Goal: Transaction & Acquisition: Purchase product/service

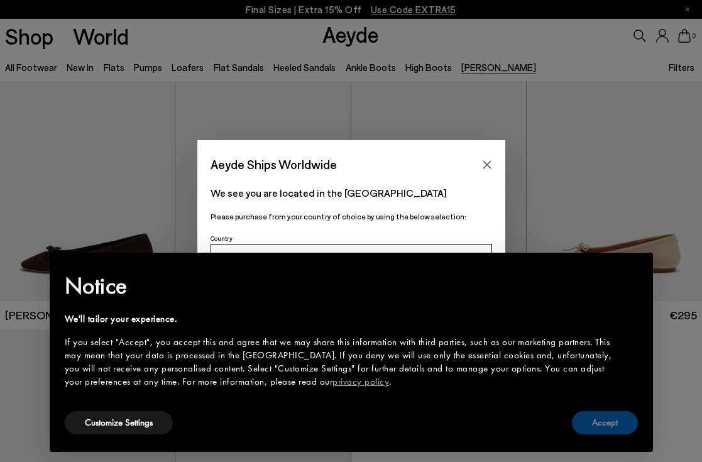
click at [610, 424] on button "Accept" at bounding box center [605, 422] width 66 height 23
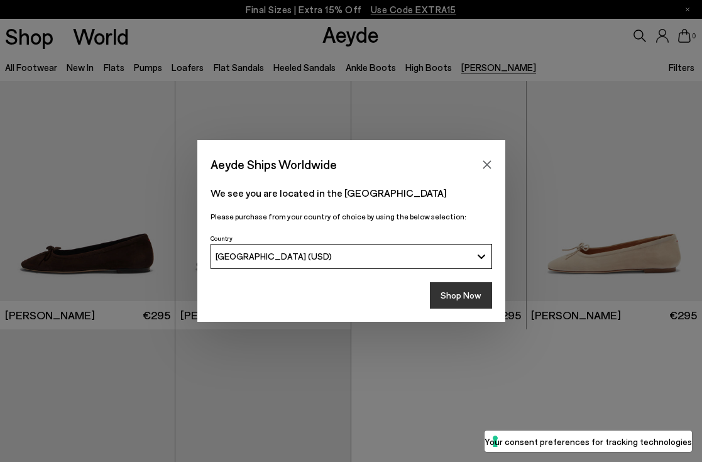
click at [454, 296] on button "Shop Now" at bounding box center [461, 295] width 62 height 26
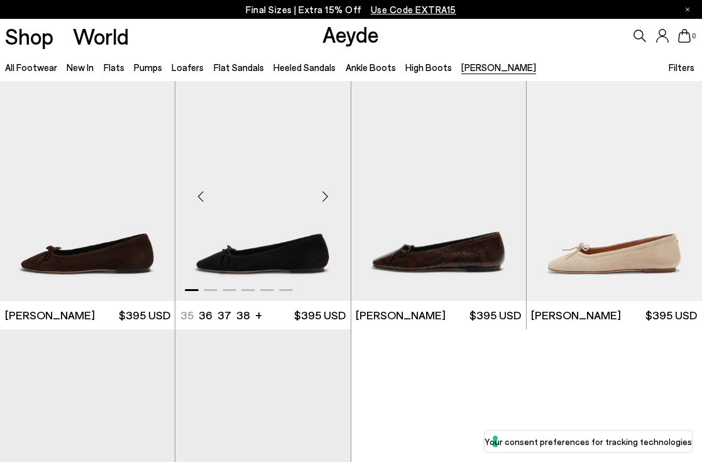
click at [306, 280] on div at bounding box center [262, 287] width 175 height 15
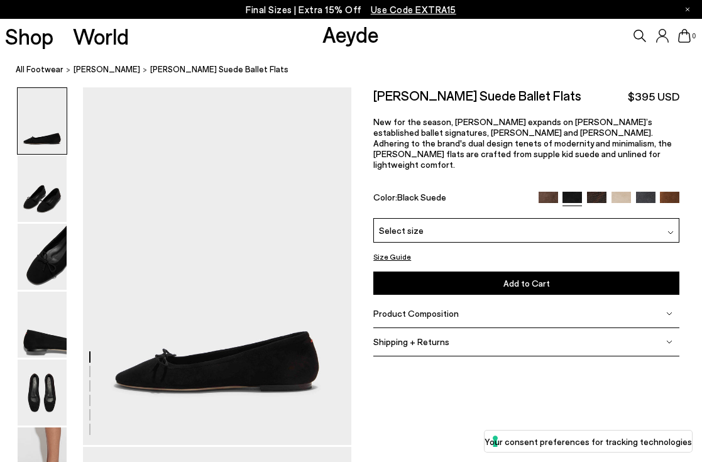
click at [576, 218] on div "Select size" at bounding box center [526, 230] width 306 height 25
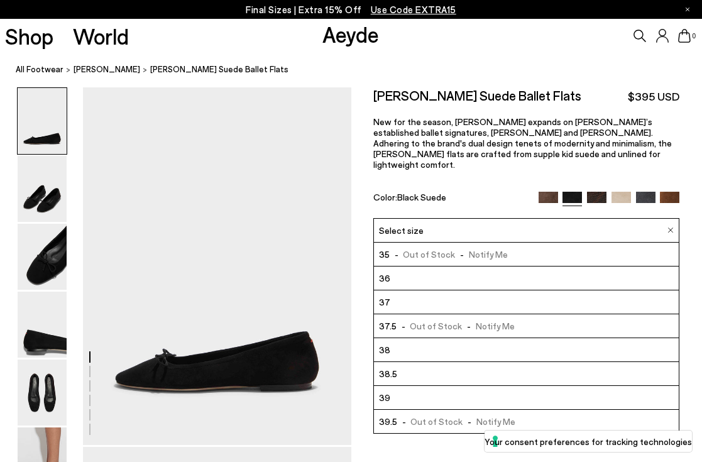
click at [528, 340] on li "38" at bounding box center [526, 350] width 305 height 24
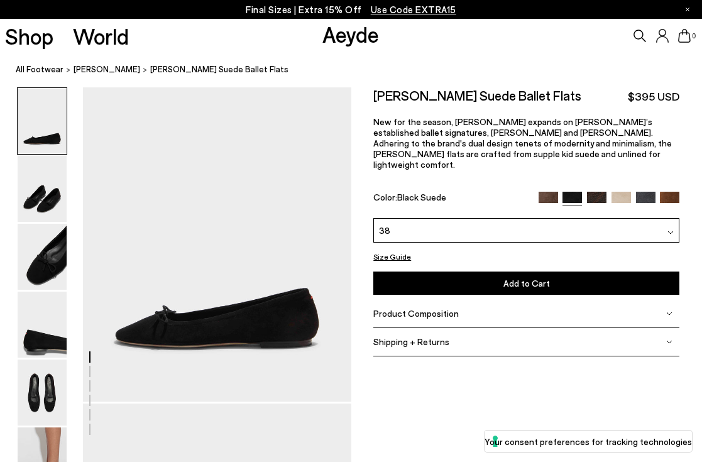
scroll to position [46, 0]
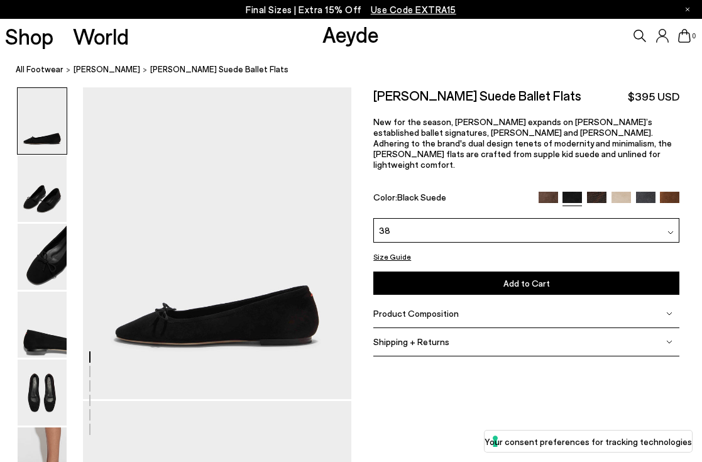
click at [645, 192] on img at bounding box center [645, 201] width 19 height 19
